Goal: Find specific page/section

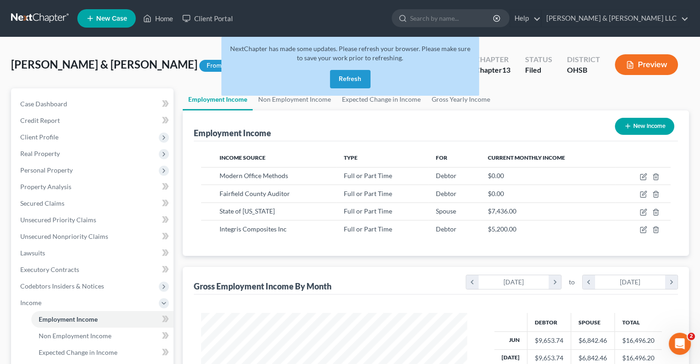
scroll to position [164, 284]
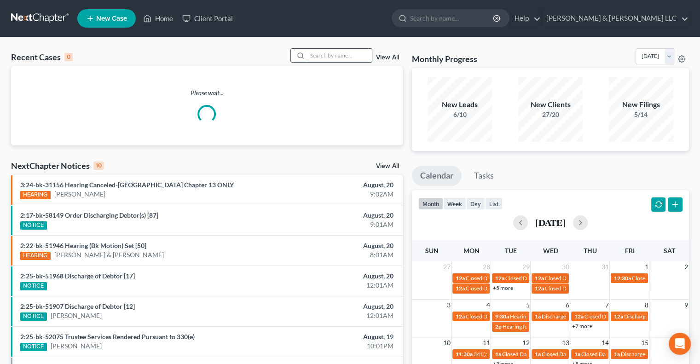
click at [356, 55] on input "search" at bounding box center [340, 55] width 64 height 13
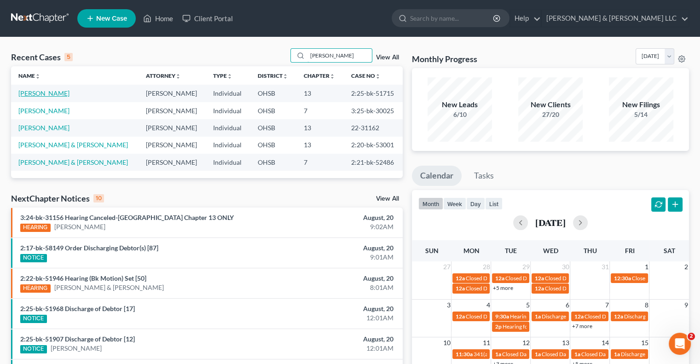
type input "cooke"
click at [48, 93] on link "Cooke, Alexander" at bounding box center [43, 93] width 51 height 8
select select "3"
select select "4"
